Goal: Communication & Community: Participate in discussion

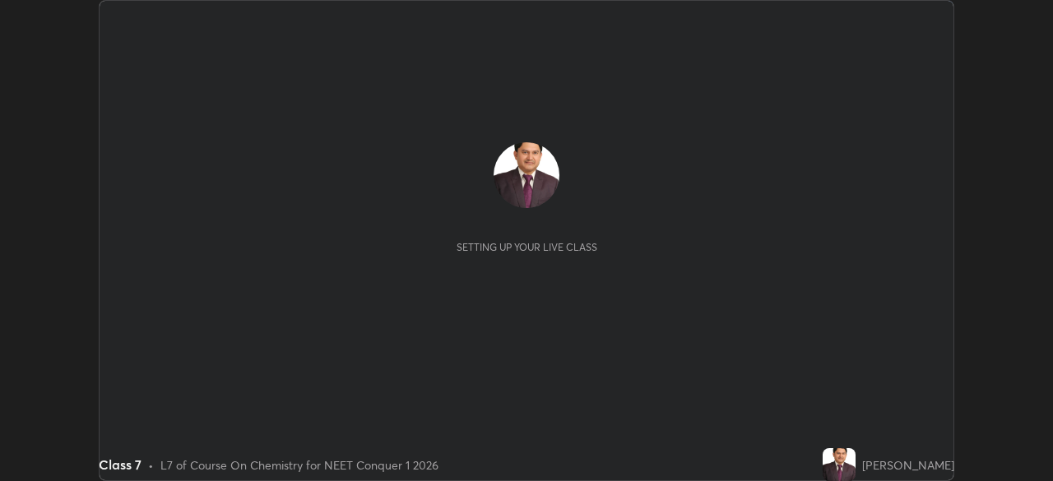
scroll to position [481, 1052]
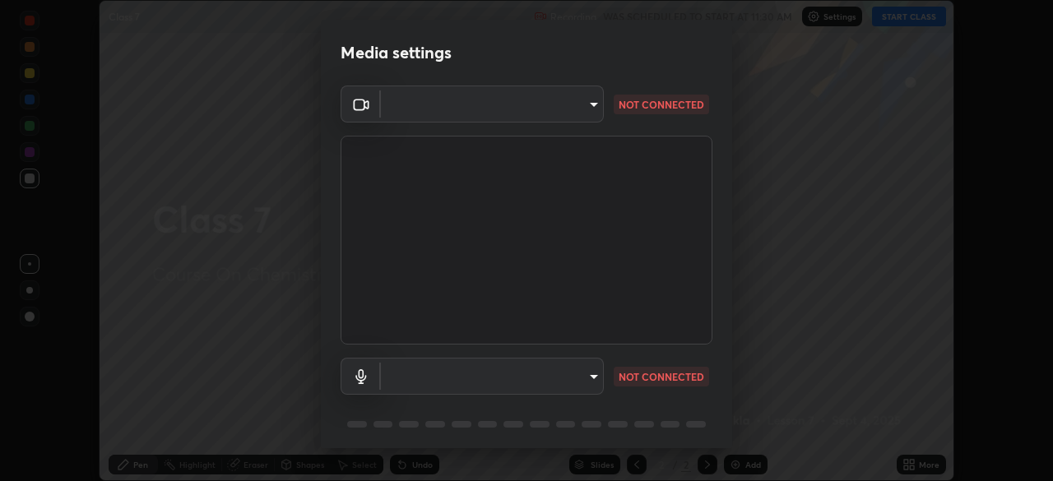
type input "3b4da95b33f6b1a1563534bcf4732ecb9f6ec01b6c9fd3ad335ad298c697ebcd"
type input "communications"
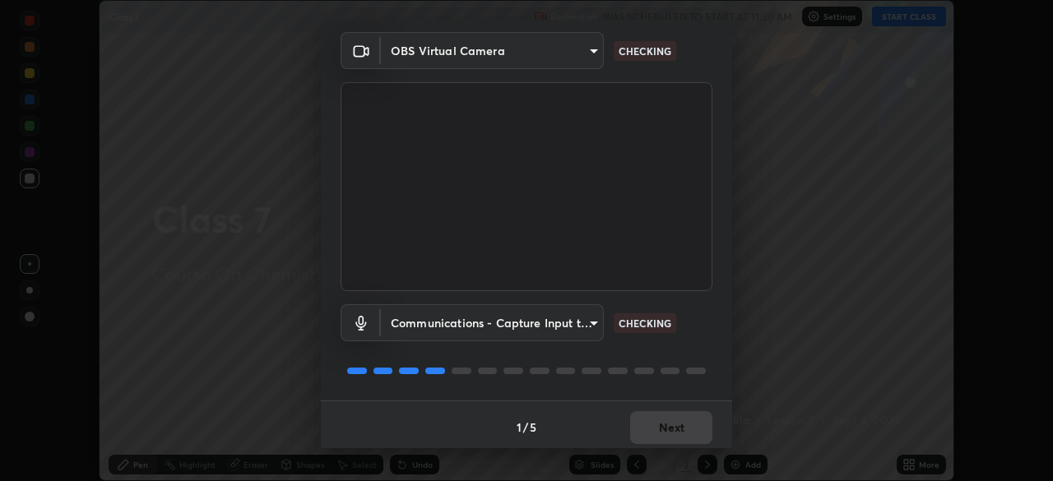
scroll to position [58, 0]
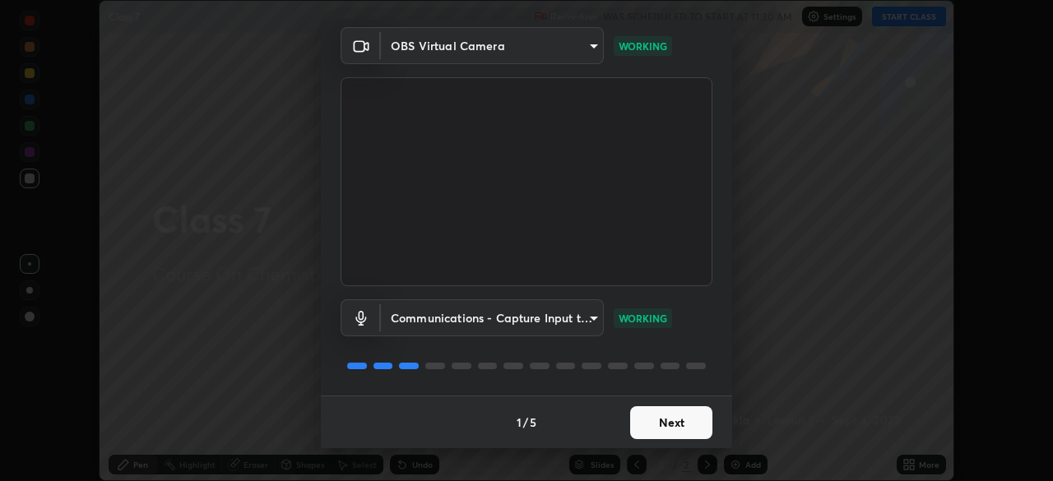
click at [667, 424] on button "Next" at bounding box center [671, 422] width 82 height 33
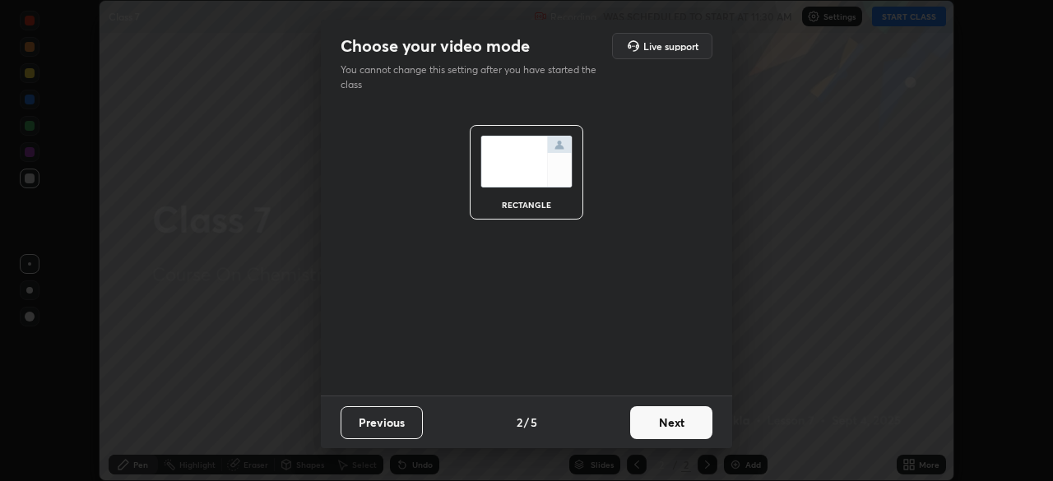
click at [668, 422] on button "Next" at bounding box center [671, 422] width 82 height 33
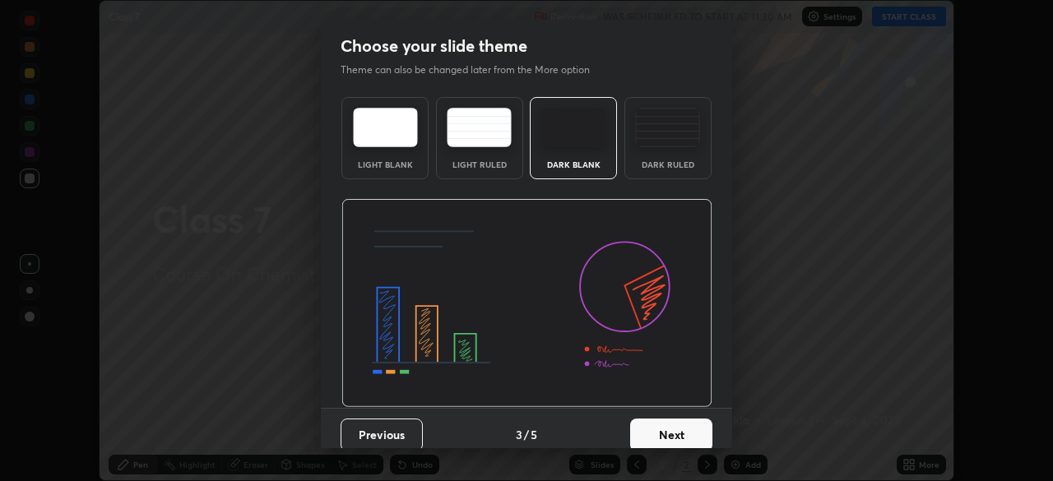
click at [666, 434] on button "Next" at bounding box center [671, 435] width 82 height 33
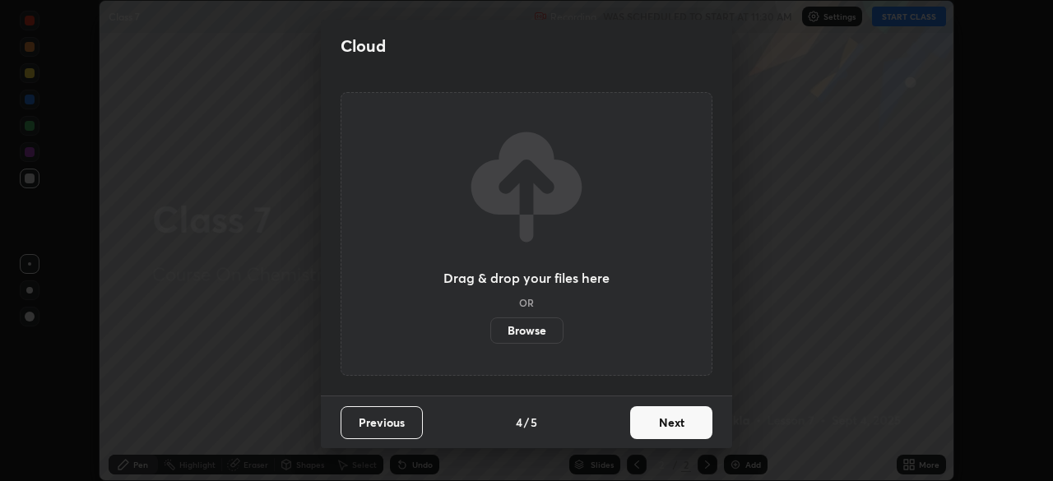
click at [666, 425] on button "Next" at bounding box center [671, 422] width 82 height 33
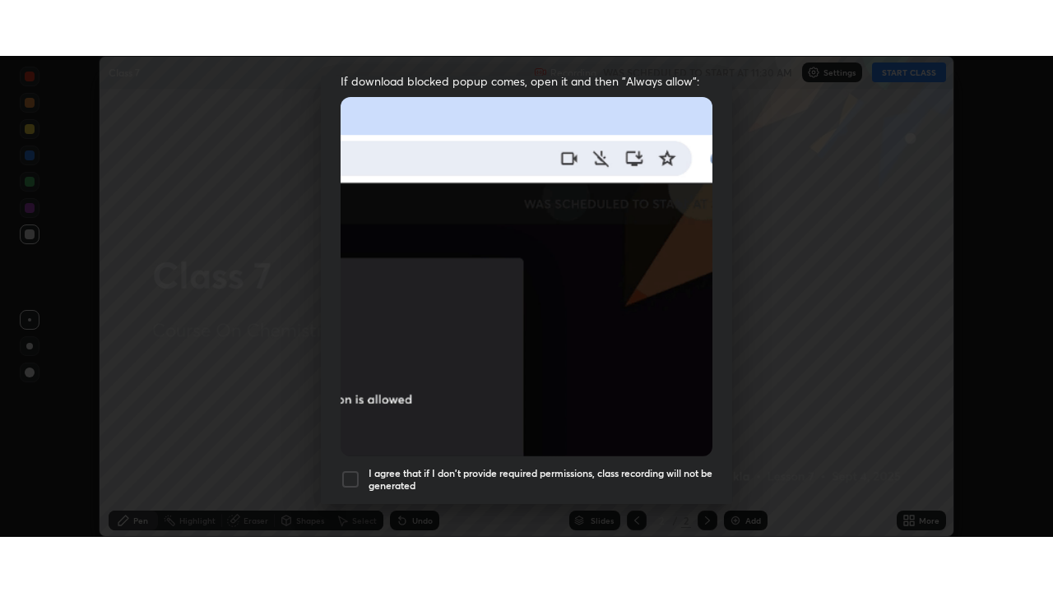
scroll to position [394, 0]
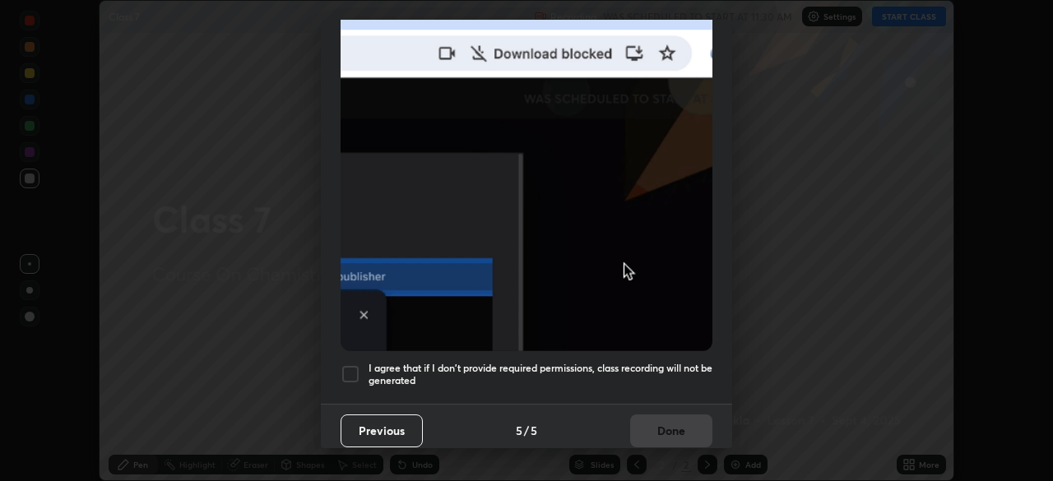
click at [354, 366] on div at bounding box center [351, 375] width 20 height 20
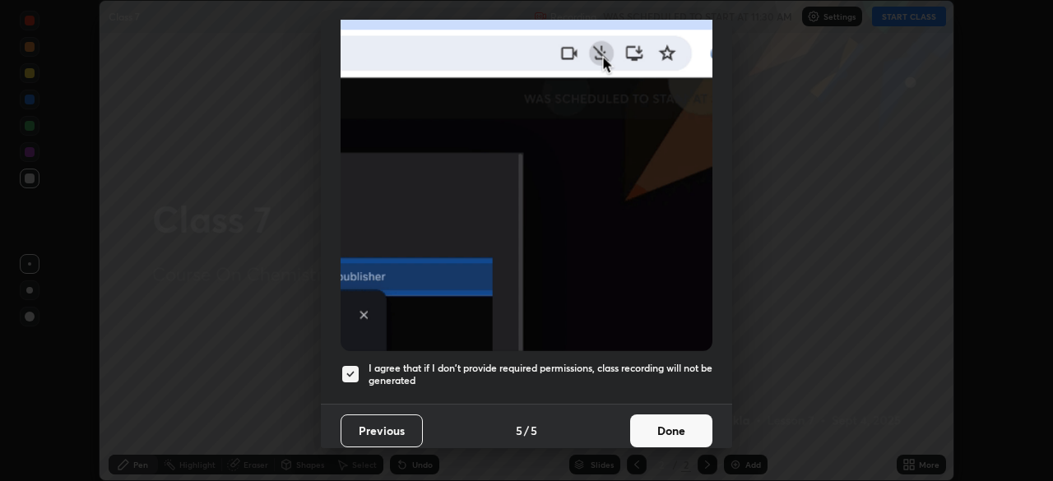
click at [652, 419] on button "Done" at bounding box center [671, 431] width 82 height 33
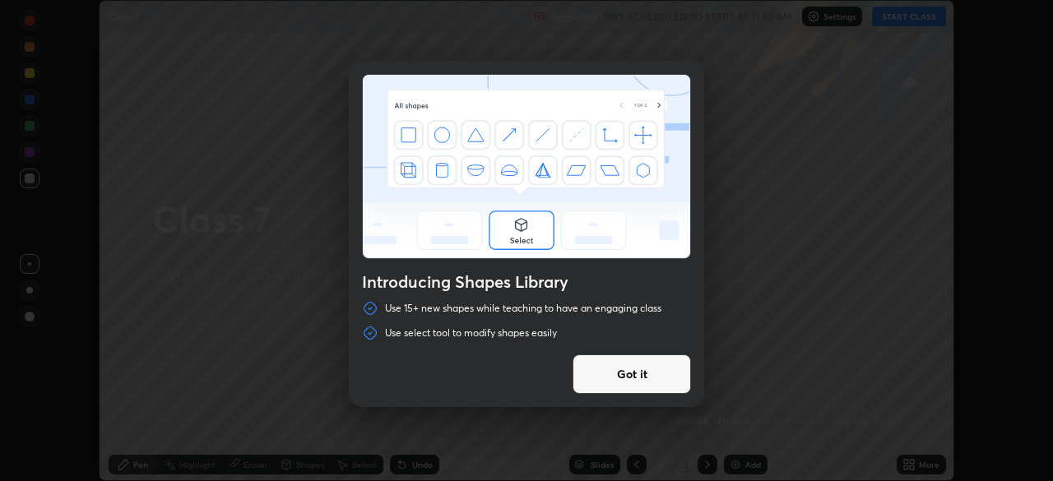
click at [630, 376] on button "Got it" at bounding box center [632, 374] width 118 height 39
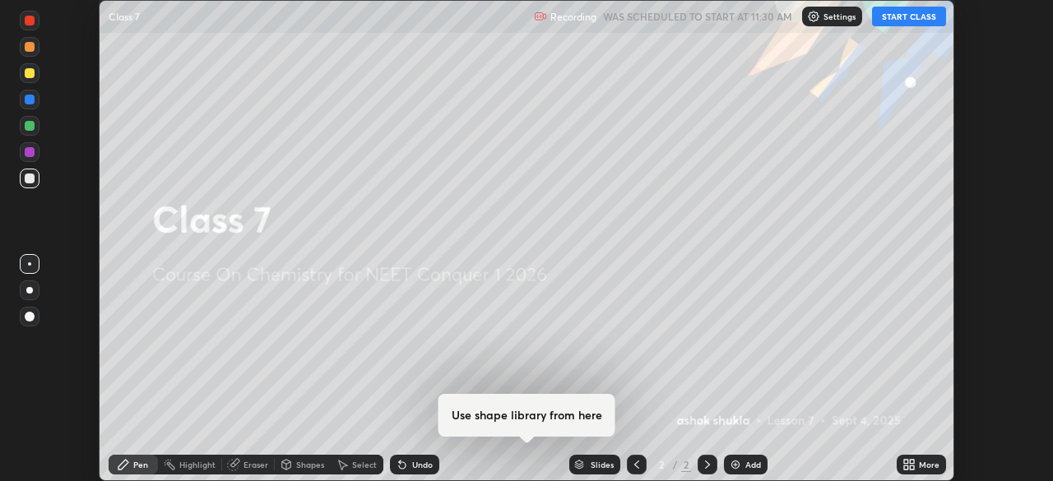
click at [907, 465] on icon at bounding box center [909, 464] width 13 height 13
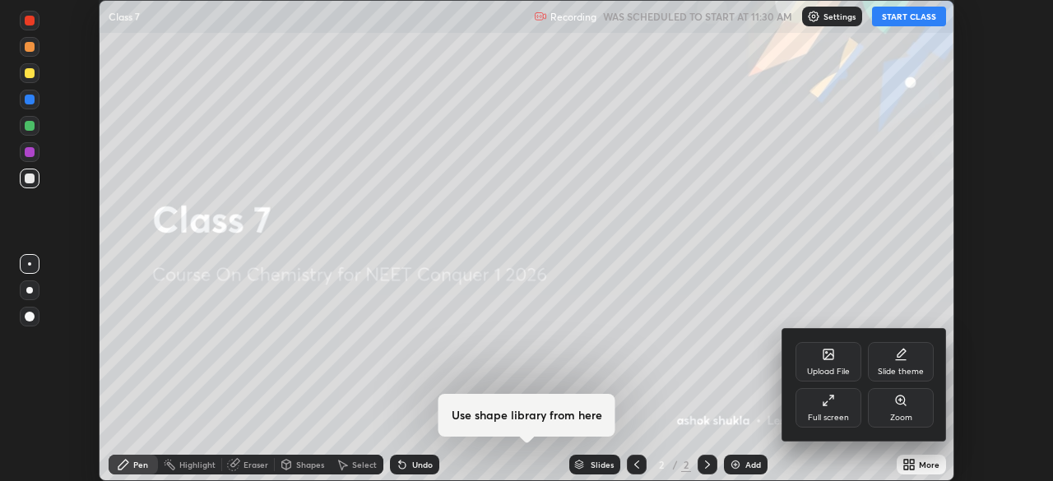
click at [828, 402] on icon at bounding box center [826, 404] width 4 height 4
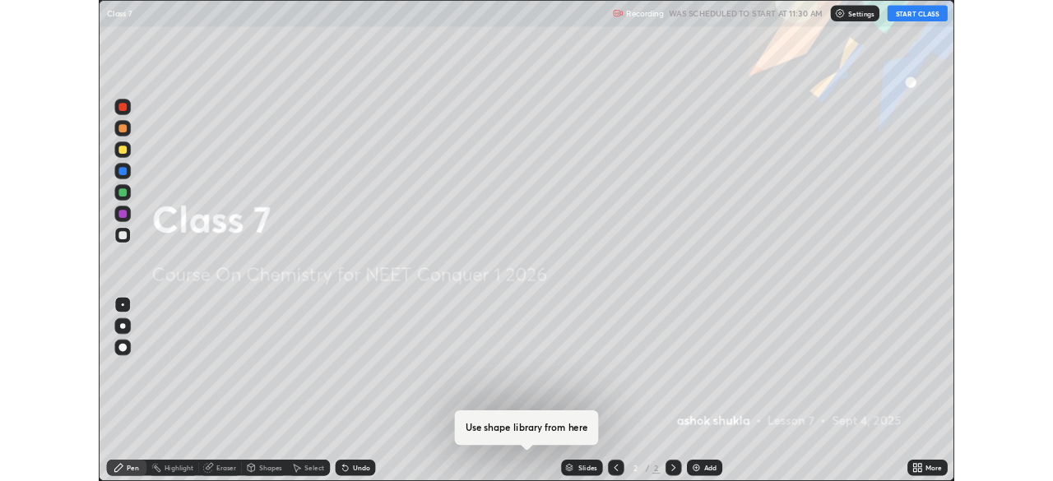
scroll to position [592, 1053]
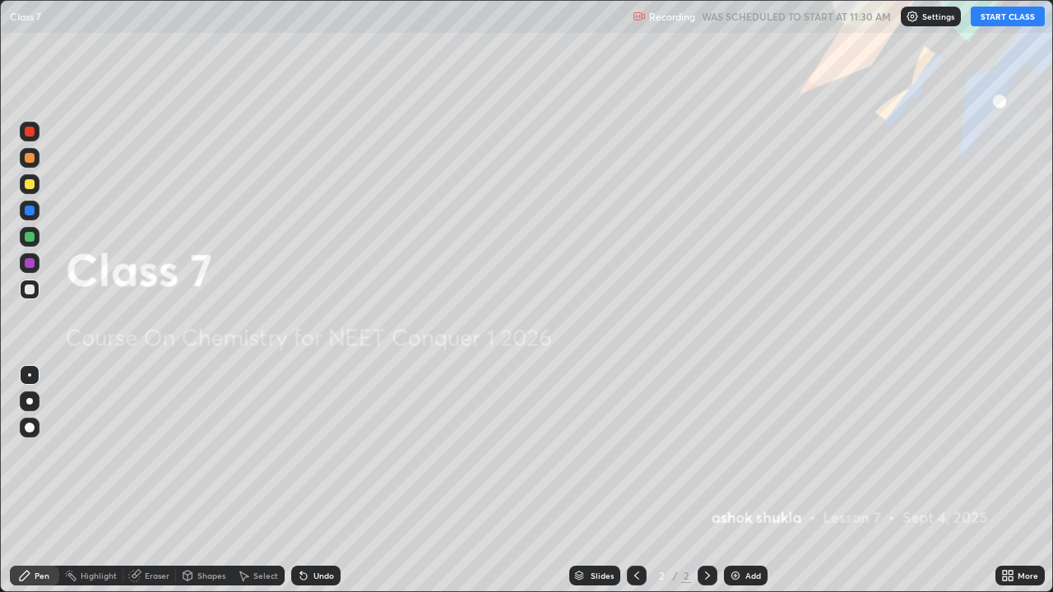
click at [984, 17] on button "START CLASS" at bounding box center [1008, 17] width 74 height 20
click at [998, 17] on button "START CLASS" at bounding box center [1008, 17] width 74 height 20
click at [999, 25] on button "End Class" at bounding box center [1011, 17] width 67 height 20
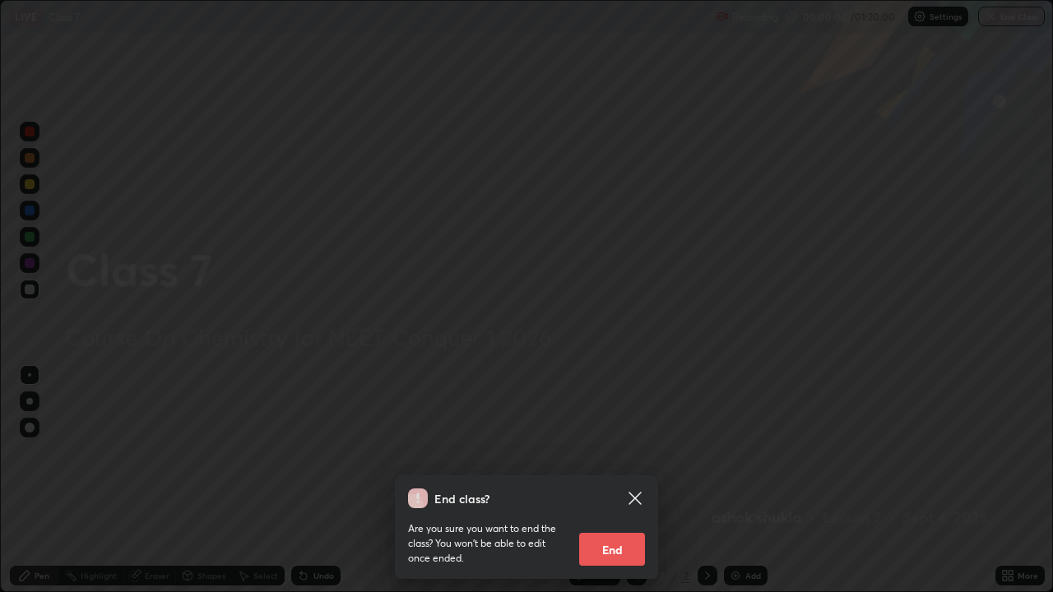
click at [638, 481] on icon at bounding box center [635, 499] width 20 height 20
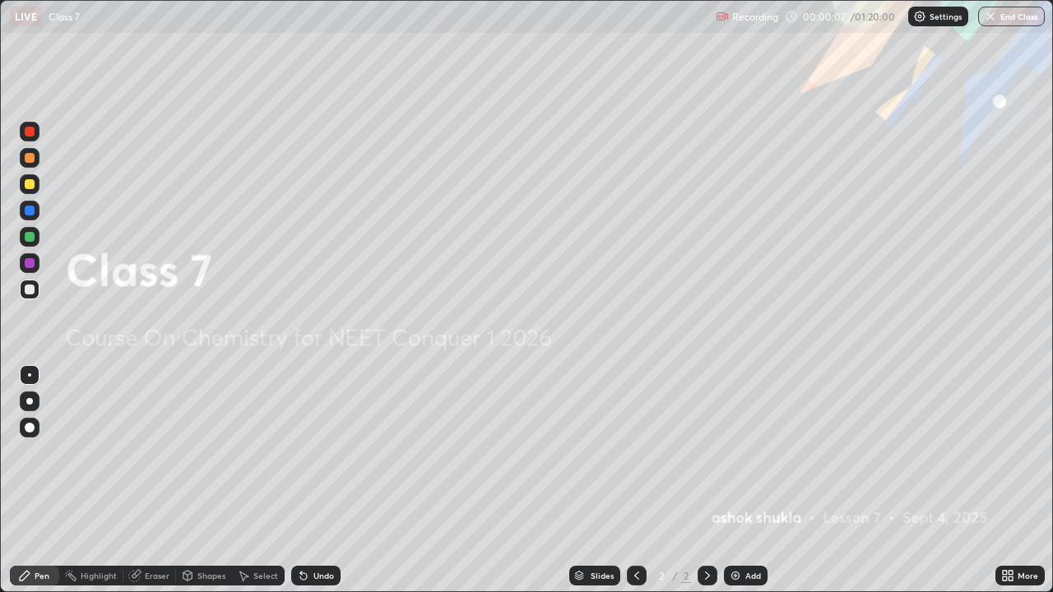
click at [736, 481] on img at bounding box center [735, 575] width 13 height 13
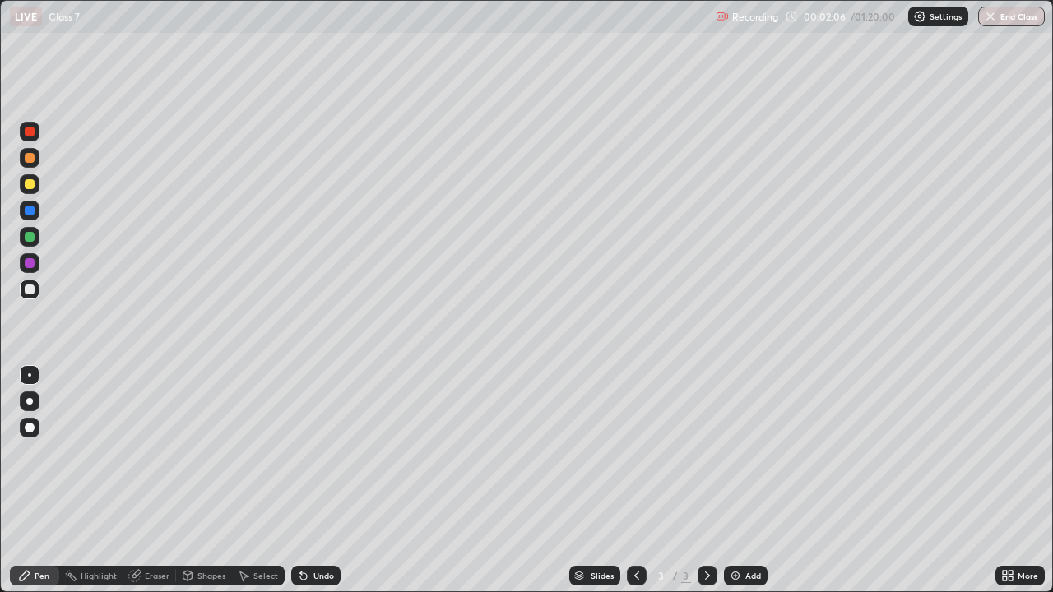
click at [30, 189] on div at bounding box center [30, 184] width 20 height 20
click at [1008, 481] on icon at bounding box center [1007, 575] width 13 height 13
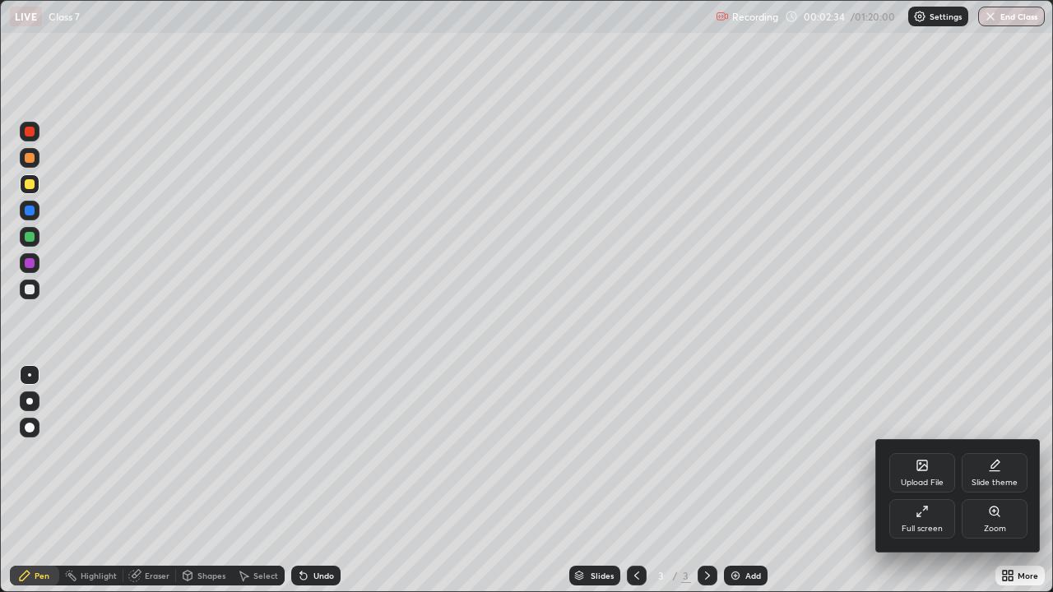
click at [921, 481] on icon at bounding box center [922, 511] width 13 height 13
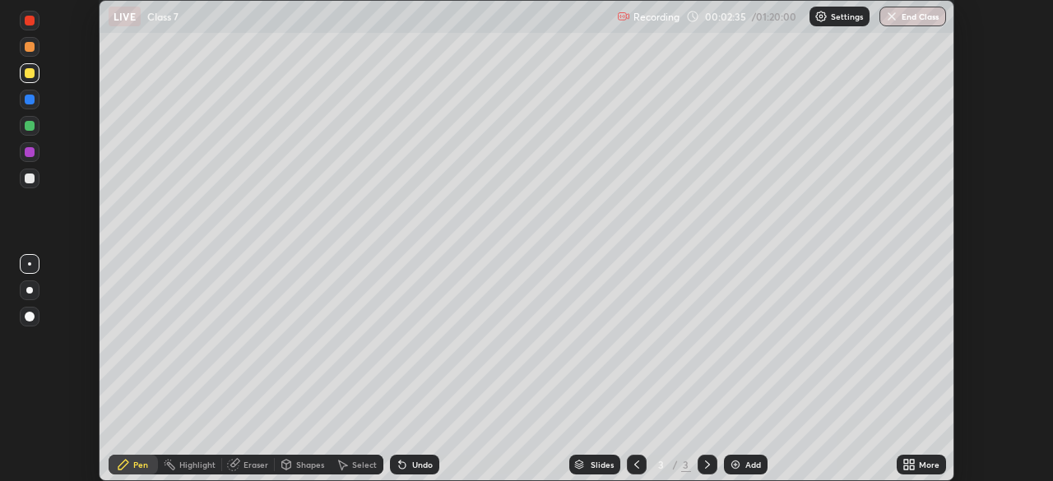
scroll to position [81799, 81227]
click at [30, 130] on div at bounding box center [30, 126] width 10 height 10
click at [734, 464] on img at bounding box center [735, 464] width 13 height 13
click at [237, 467] on icon at bounding box center [233, 464] width 13 height 13
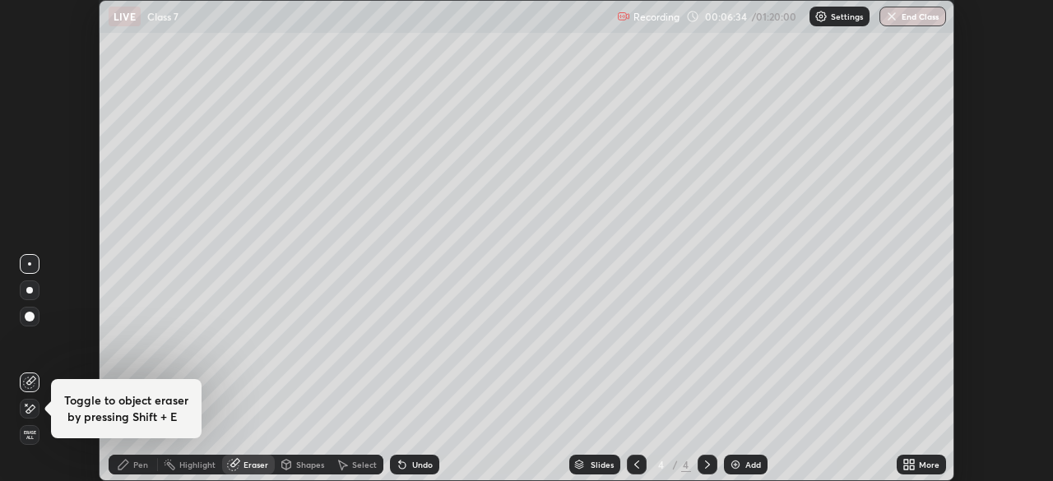
click at [128, 466] on icon at bounding box center [123, 464] width 13 height 13
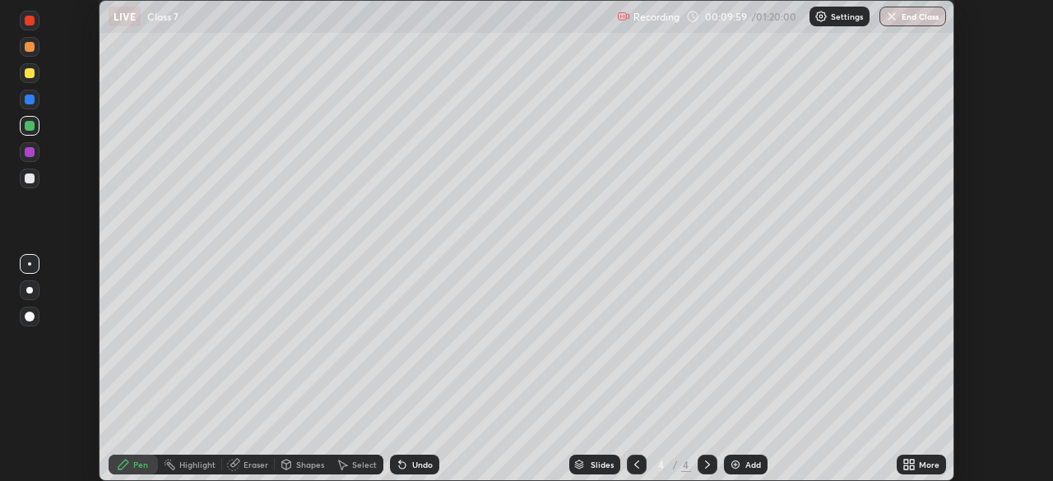
click at [245, 467] on div "Eraser" at bounding box center [256, 465] width 25 height 8
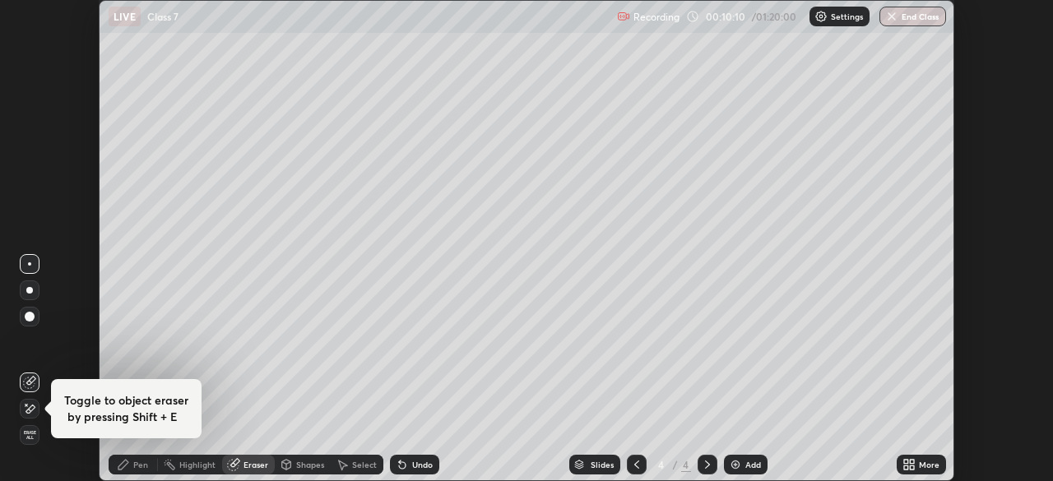
click at [634, 465] on icon at bounding box center [636, 465] width 5 height 8
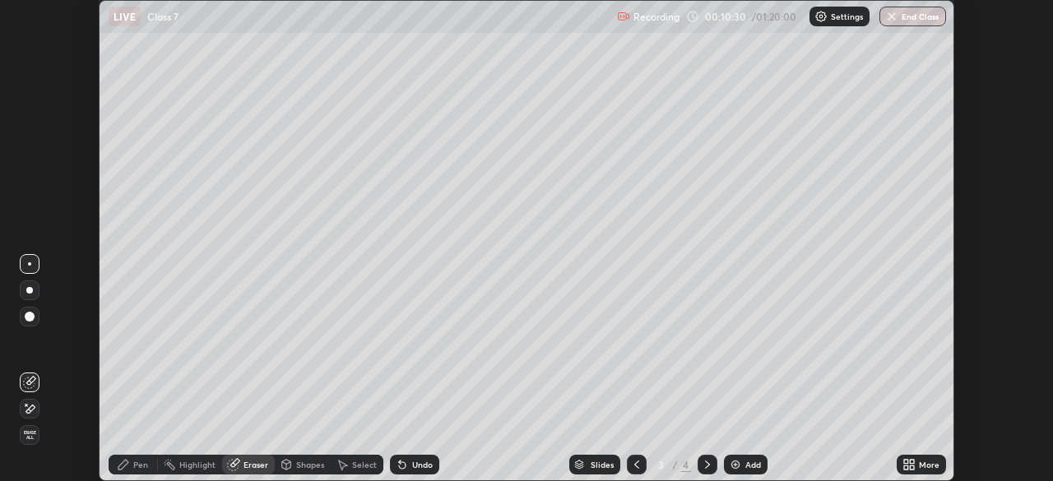
click at [706, 463] on icon at bounding box center [707, 465] width 5 height 8
click at [248, 465] on div "Eraser" at bounding box center [256, 465] width 25 height 8
click at [134, 471] on div "Pen" at bounding box center [133, 465] width 49 height 20
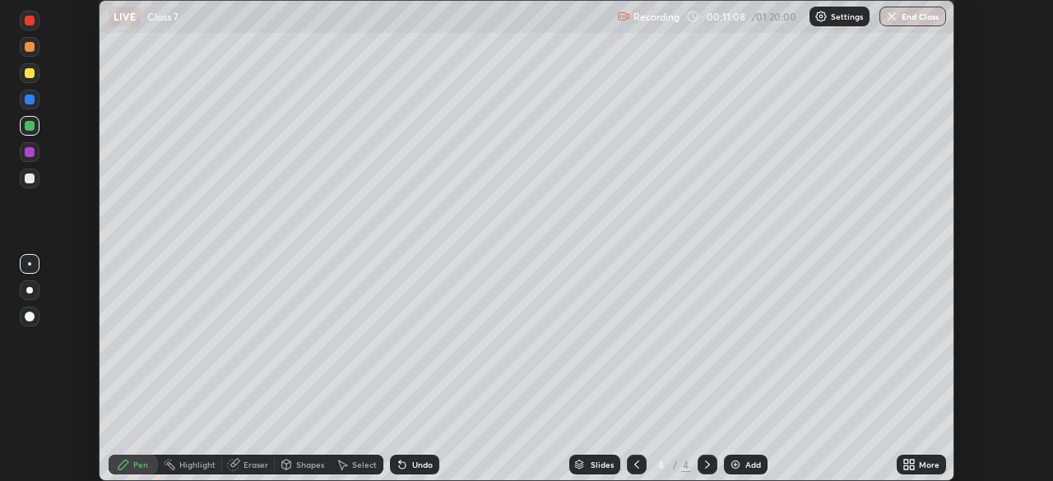
click at [246, 462] on div "Eraser" at bounding box center [256, 465] width 25 height 8
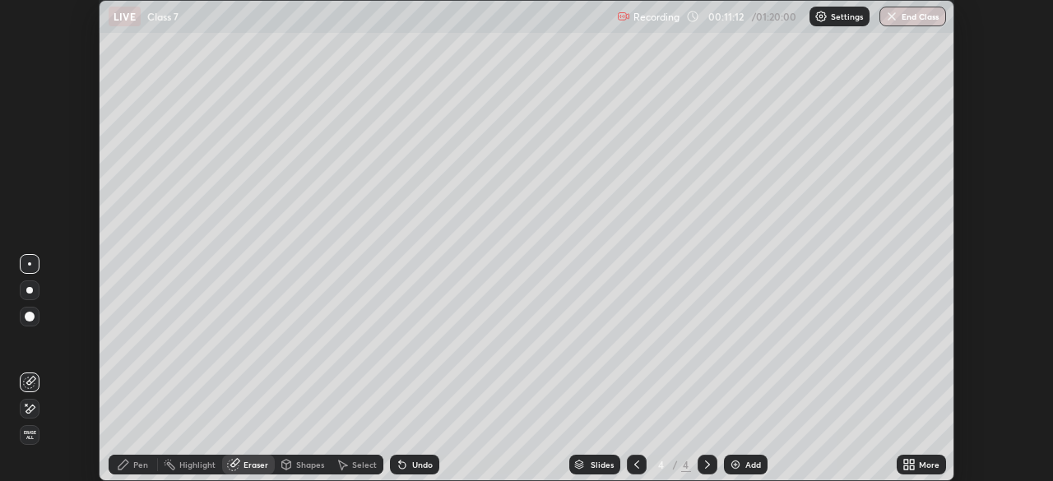
click at [130, 467] on div "Pen" at bounding box center [133, 465] width 49 height 20
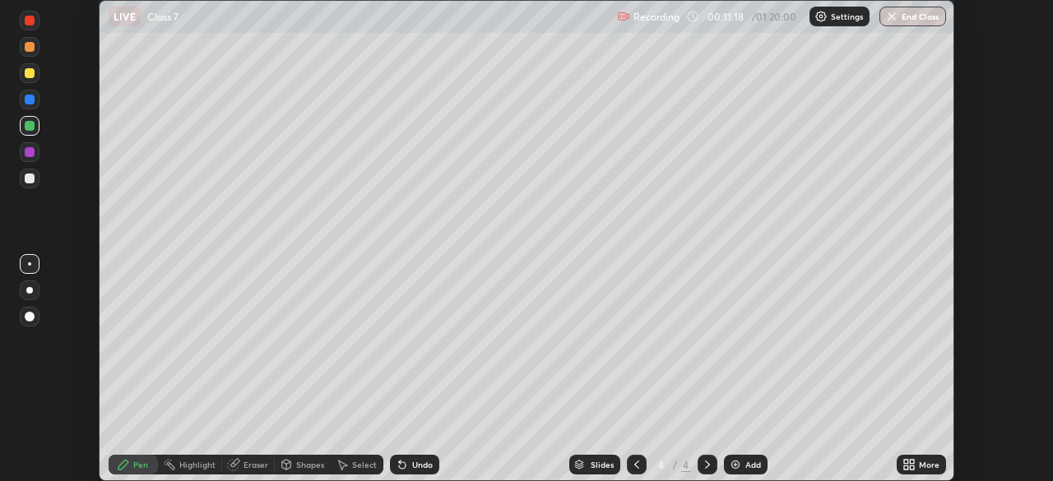
click at [248, 471] on div "Eraser" at bounding box center [248, 465] width 53 height 20
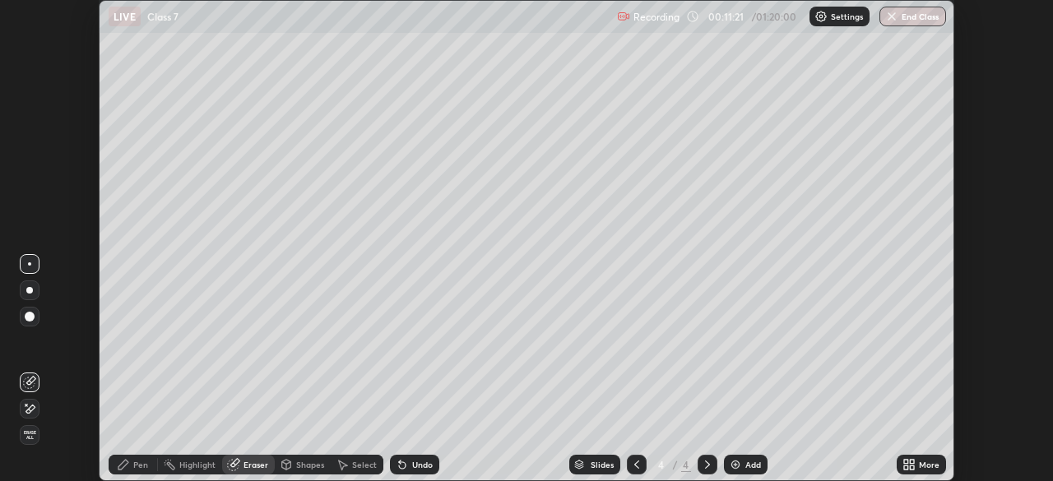
click at [139, 475] on div "Pen" at bounding box center [133, 464] width 49 height 33
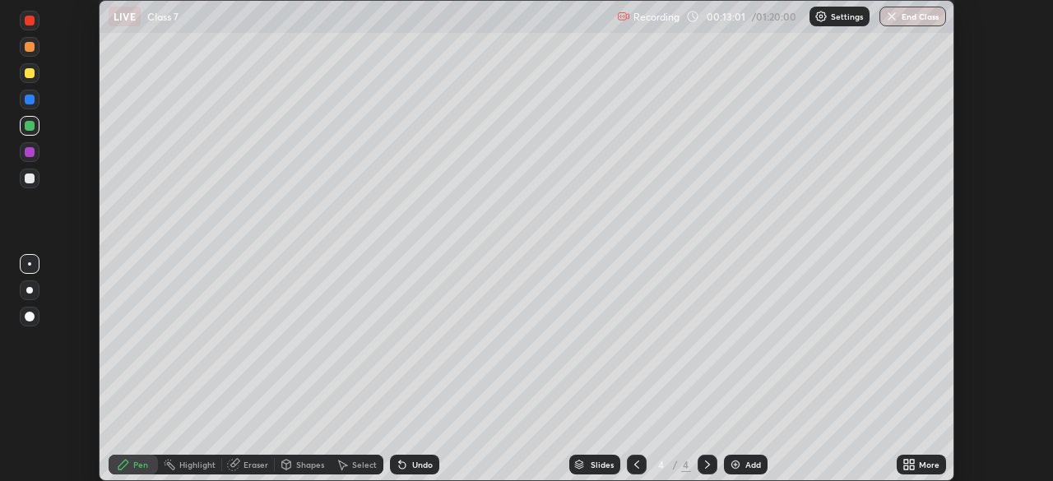
click at [733, 462] on img at bounding box center [735, 464] width 13 height 13
click at [250, 465] on div "Eraser" at bounding box center [256, 465] width 25 height 8
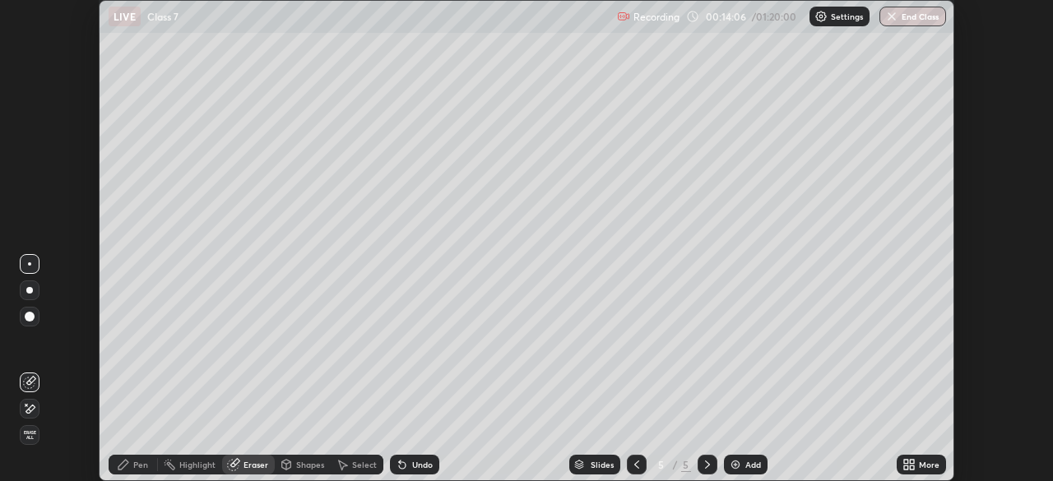
click at [138, 465] on div "Pen" at bounding box center [140, 465] width 15 height 8
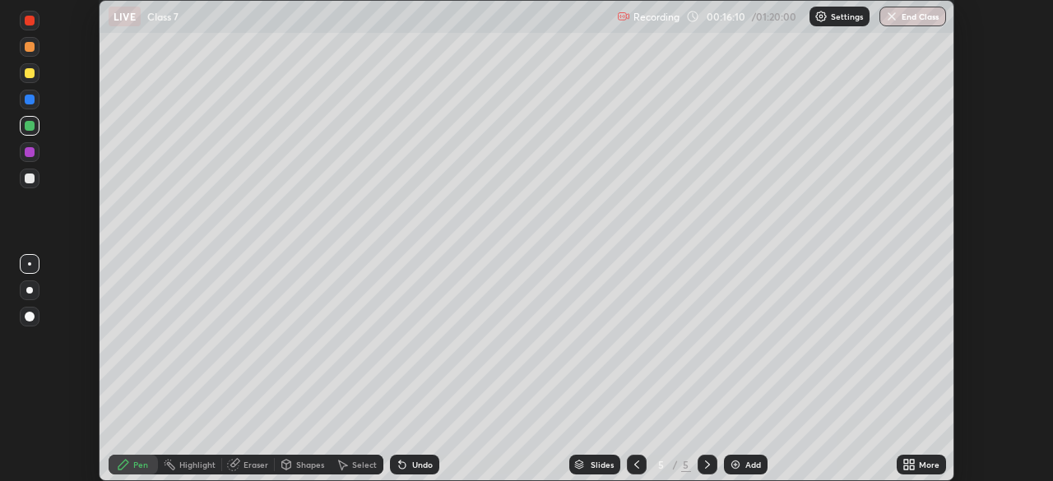
click at [736, 468] on img at bounding box center [735, 464] width 13 height 13
click at [733, 465] on img at bounding box center [735, 464] width 13 height 13
click at [239, 463] on icon at bounding box center [233, 464] width 13 height 13
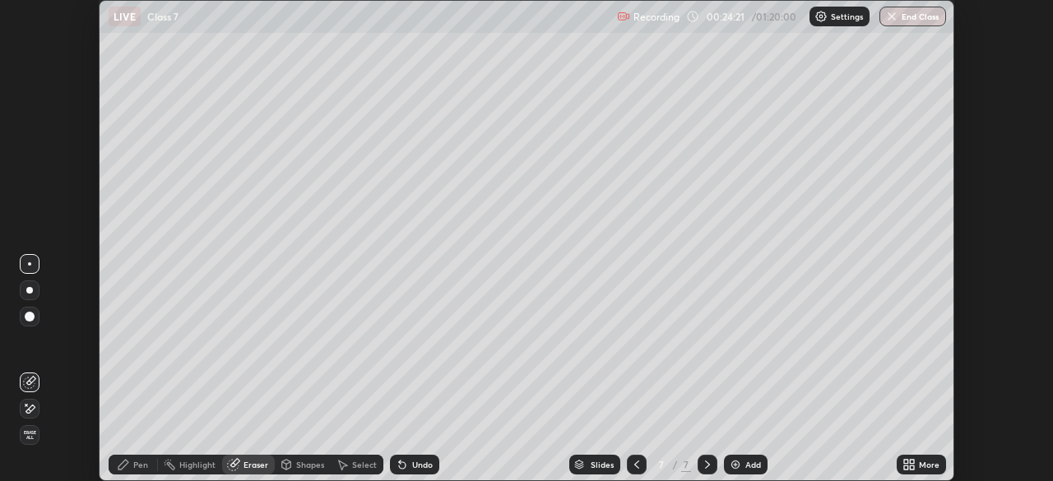
click at [136, 467] on div "Pen" at bounding box center [140, 465] width 15 height 8
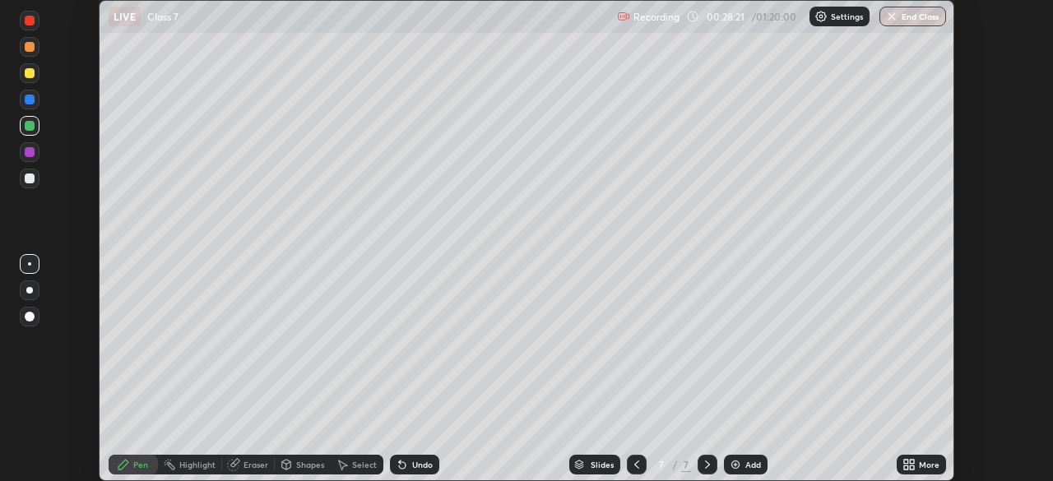
click at [246, 474] on div "Eraser" at bounding box center [248, 465] width 53 height 20
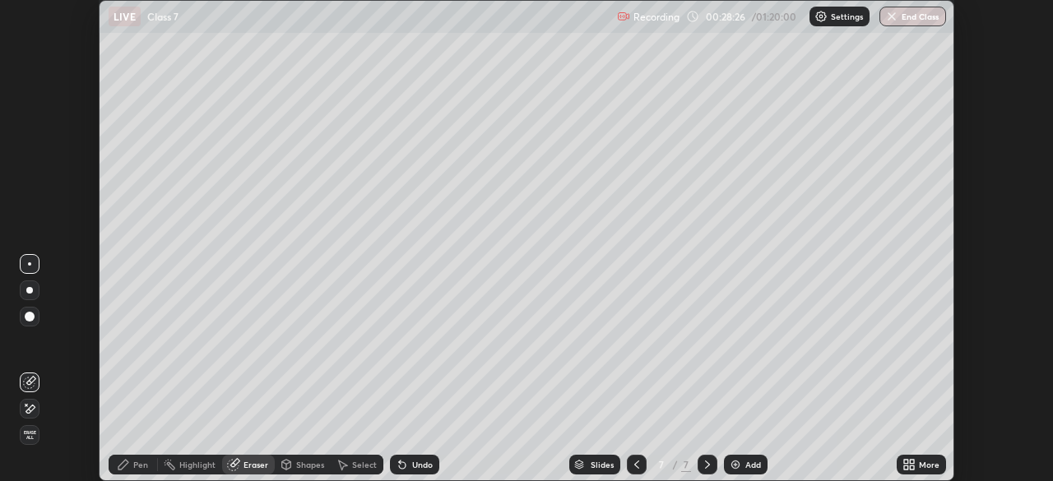
click at [133, 474] on div "Pen" at bounding box center [133, 465] width 49 height 20
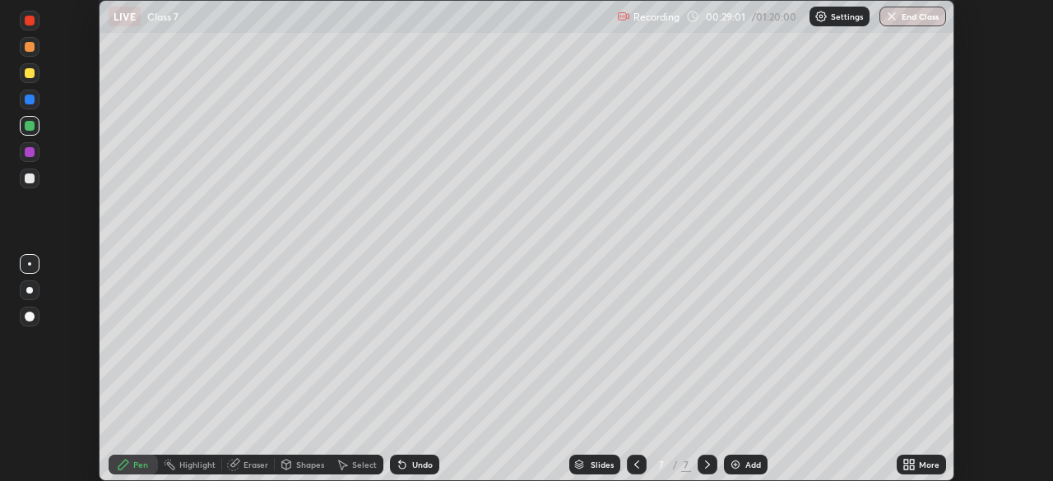
click at [254, 465] on div "Eraser" at bounding box center [256, 465] width 25 height 8
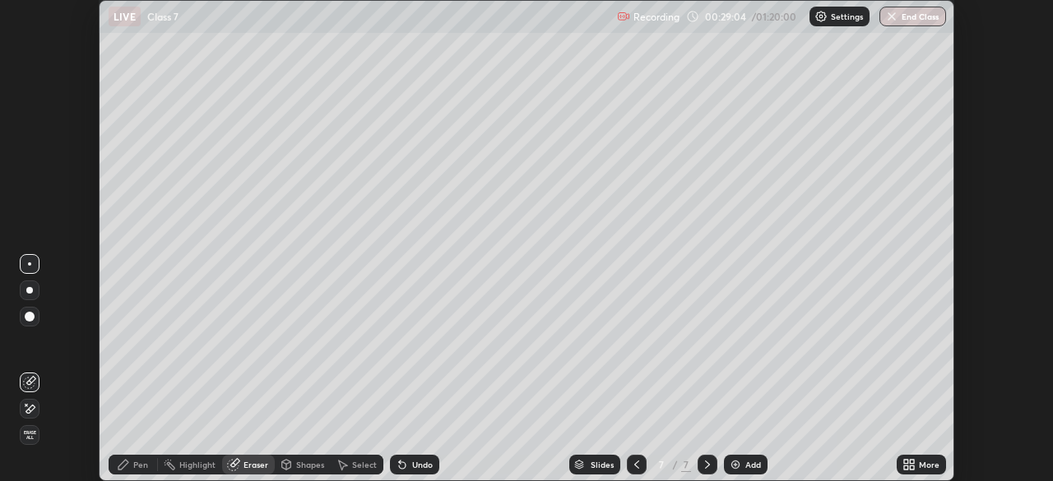
click at [147, 471] on div "Pen" at bounding box center [133, 465] width 49 height 20
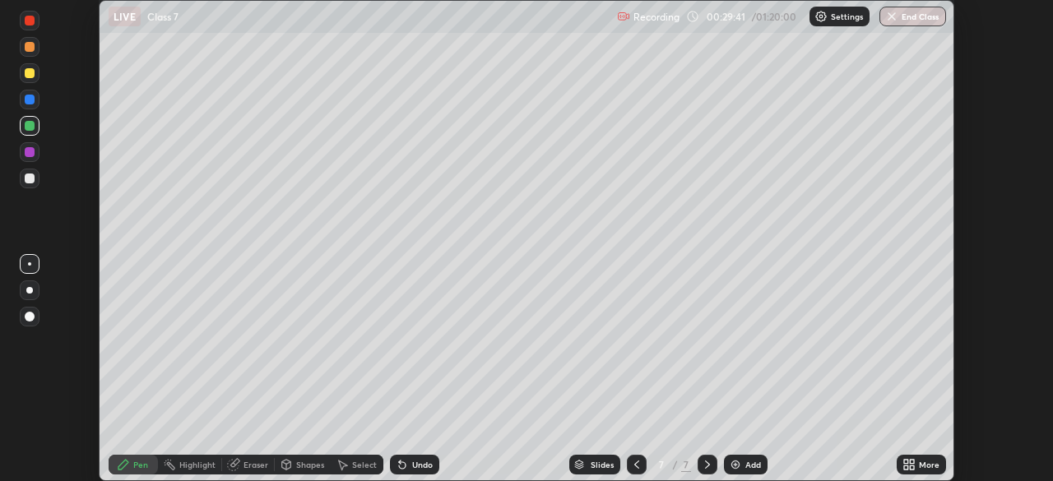
click at [248, 473] on div "Eraser" at bounding box center [248, 465] width 53 height 20
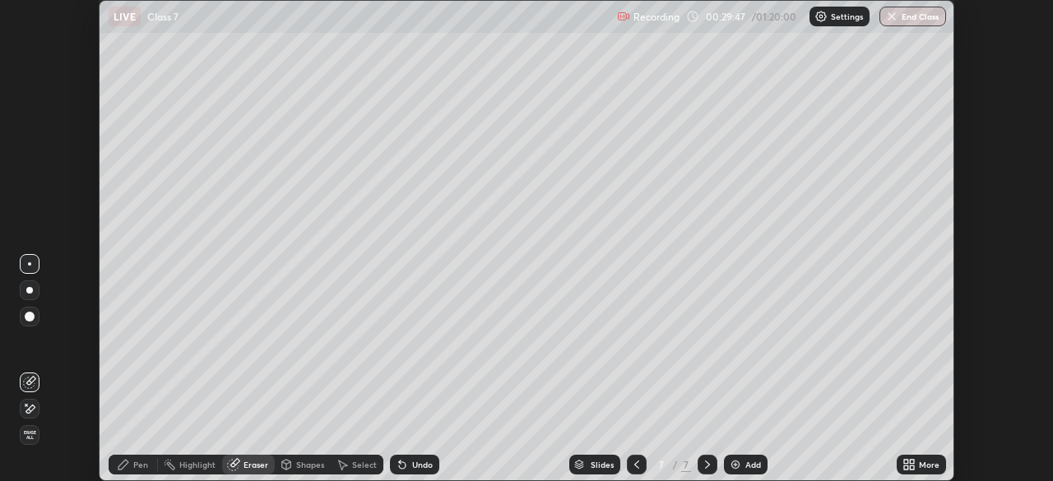
click at [141, 471] on div "Pen" at bounding box center [133, 465] width 49 height 20
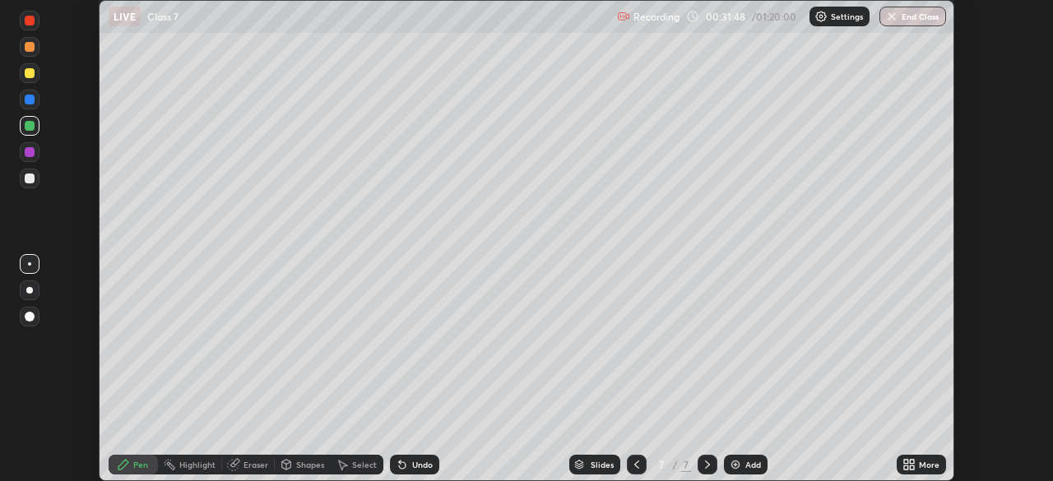
click at [733, 462] on img at bounding box center [735, 464] width 13 height 13
click at [244, 465] on div "Eraser" at bounding box center [256, 465] width 25 height 8
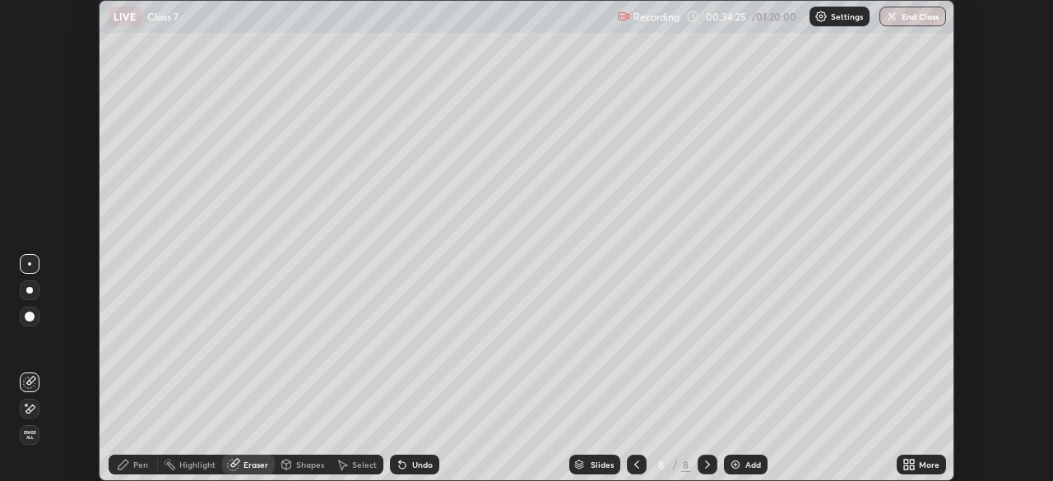
click at [135, 465] on div "Pen" at bounding box center [140, 465] width 15 height 8
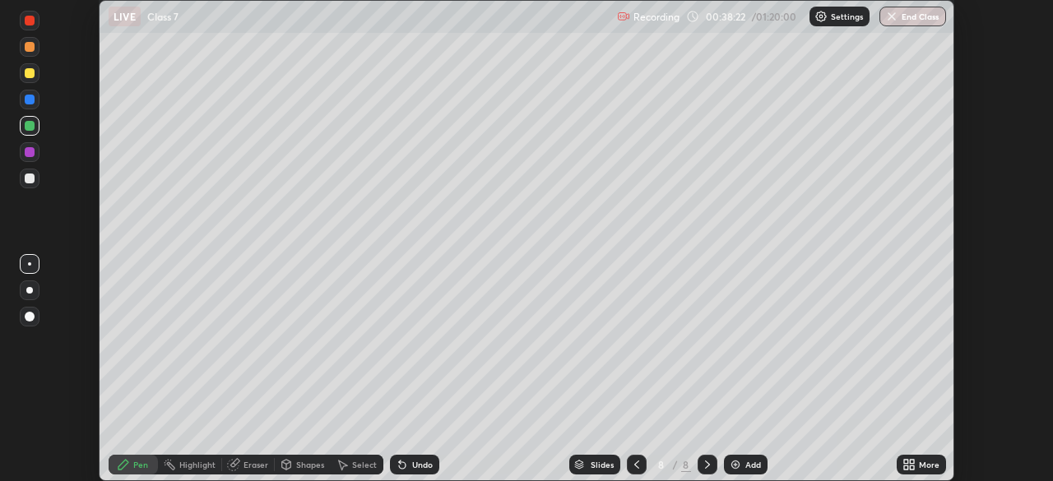
click at [734, 465] on img at bounding box center [735, 464] width 13 height 13
click at [733, 465] on img at bounding box center [735, 464] width 13 height 13
click at [733, 467] on img at bounding box center [735, 464] width 13 height 13
click at [247, 476] on div "Eraser" at bounding box center [248, 464] width 53 height 33
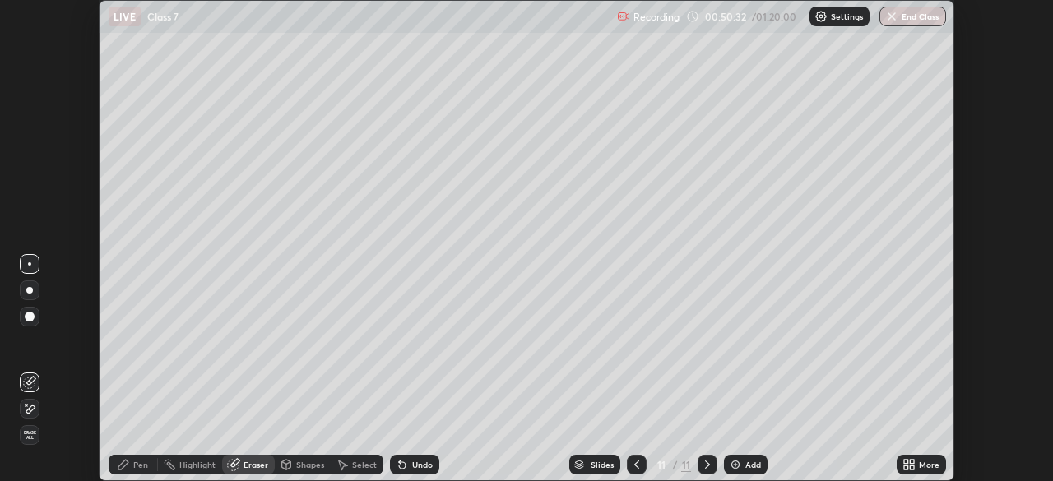
click at [139, 468] on div "Pen" at bounding box center [140, 465] width 15 height 8
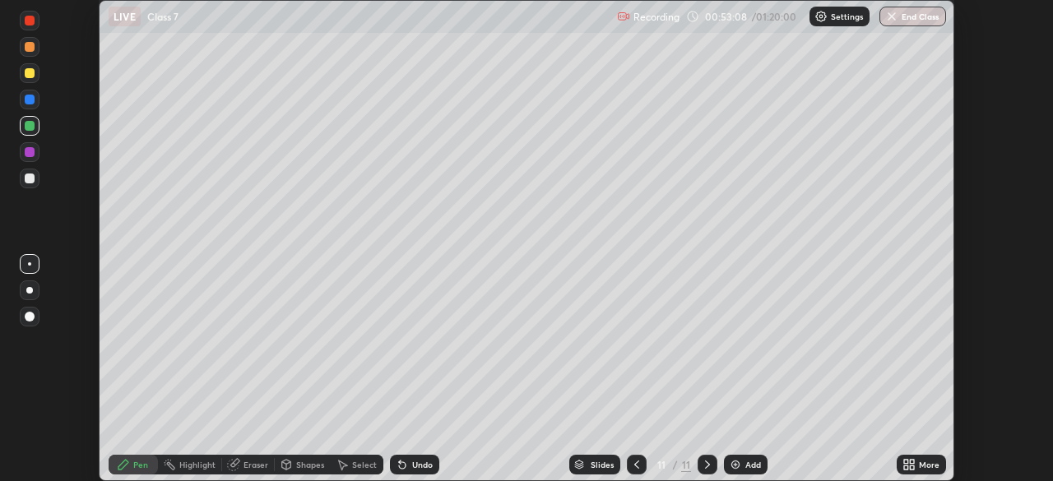
click at [733, 465] on img at bounding box center [735, 464] width 13 height 13
click at [733, 462] on img at bounding box center [735, 464] width 13 height 13
click at [251, 466] on div "Eraser" at bounding box center [256, 465] width 25 height 8
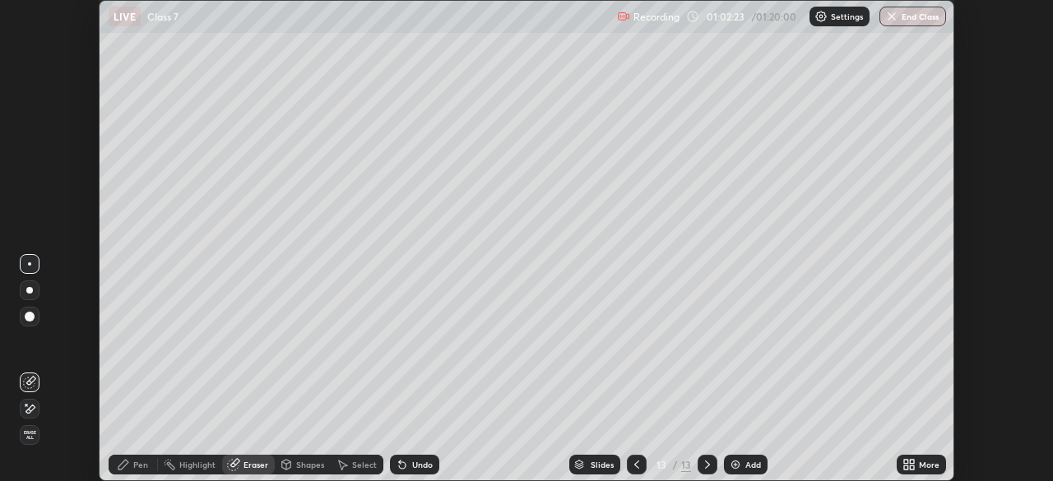
click at [135, 468] on div "Pen" at bounding box center [140, 465] width 15 height 8
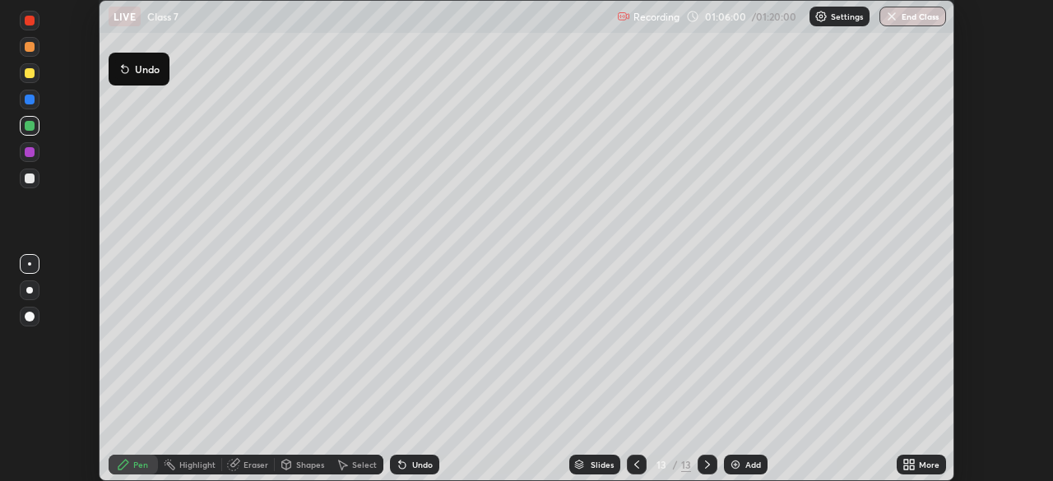
click at [734, 462] on img at bounding box center [735, 464] width 13 height 13
click at [733, 465] on img at bounding box center [735, 464] width 13 height 13
click at [448, 457] on div "Slides 15 / 15 Add" at bounding box center [667, 464] width 457 height 33
click at [892, 16] on img "button" at bounding box center [891, 16] width 13 height 13
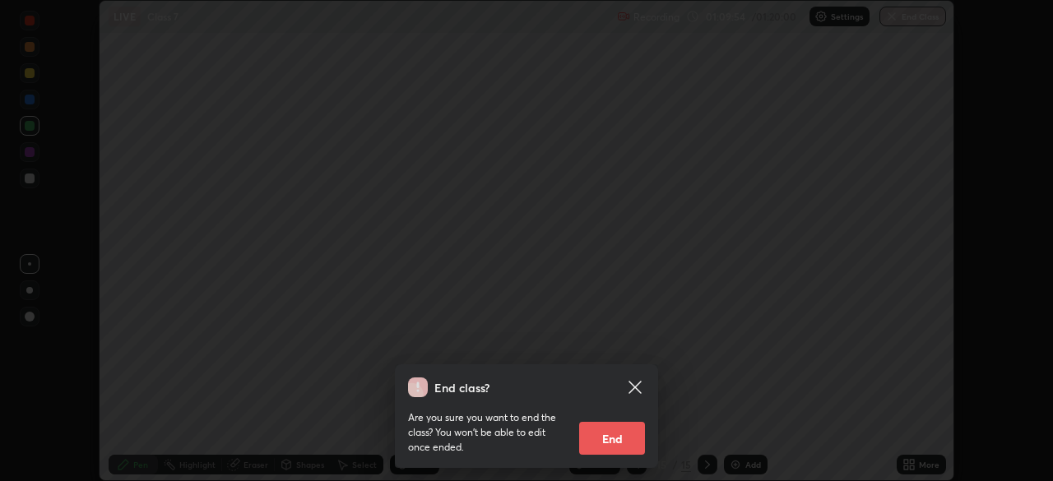
click at [608, 440] on button "End" at bounding box center [612, 438] width 66 height 33
